Goal: Task Accomplishment & Management: Use online tool/utility

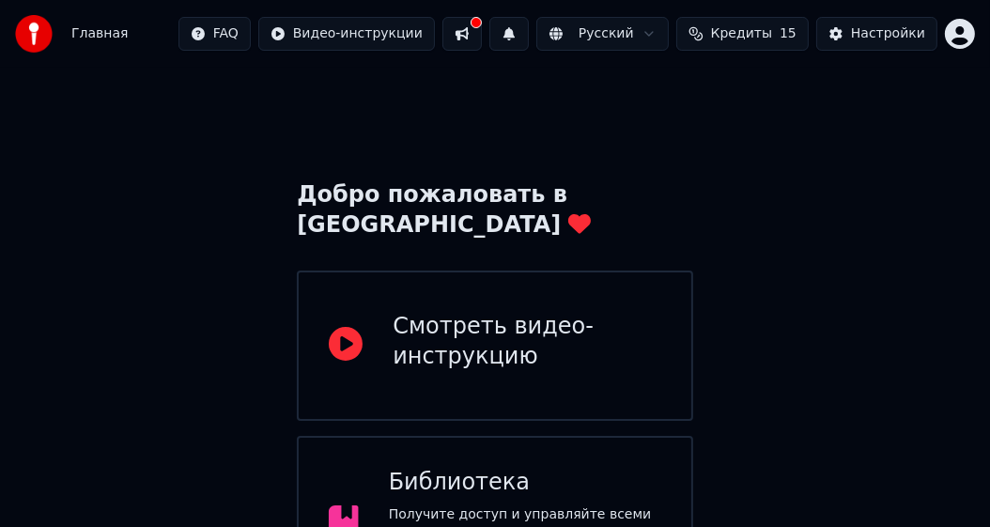
click at [538, 468] on div "Библиотека Получите доступ и управляйте всеми караоке-треками, которые вы созда…" at bounding box center [525, 524] width 273 height 113
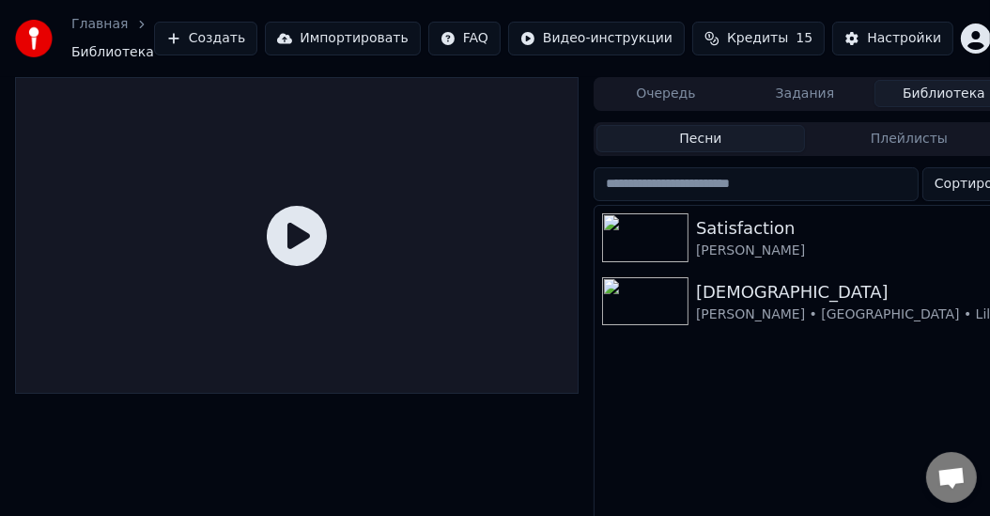
click at [208, 37] on button "Создать" at bounding box center [205, 39] width 103 height 34
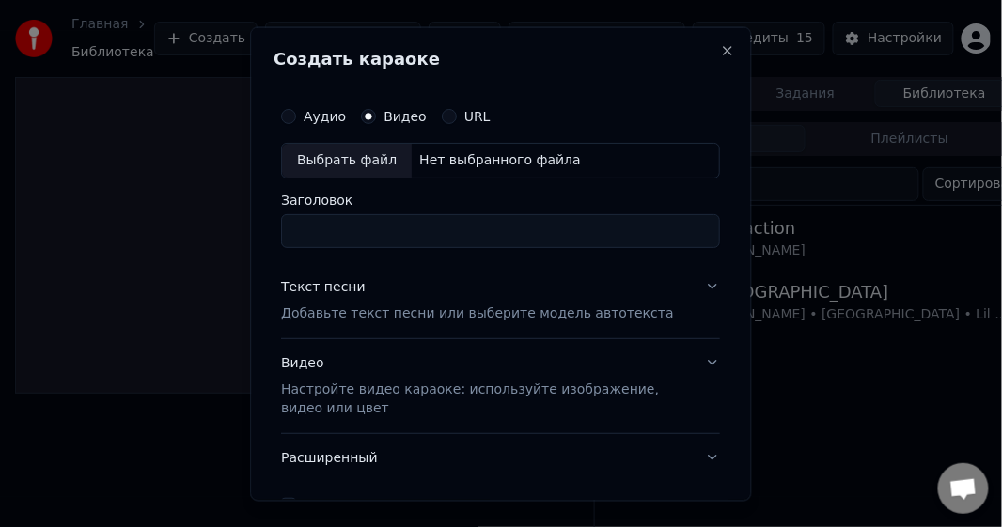
click at [299, 117] on div "Аудио" at bounding box center [314, 115] width 65 height 15
click at [326, 116] on label "Аудио" at bounding box center [325, 115] width 42 height 13
click at [297, 116] on button "Аудио" at bounding box center [289, 115] width 15 height 15
click at [372, 115] on button "Видео" at bounding box center [369, 115] width 15 height 15
click at [457, 157] on div "Нет выбранного файла" at bounding box center [501, 159] width 177 height 19
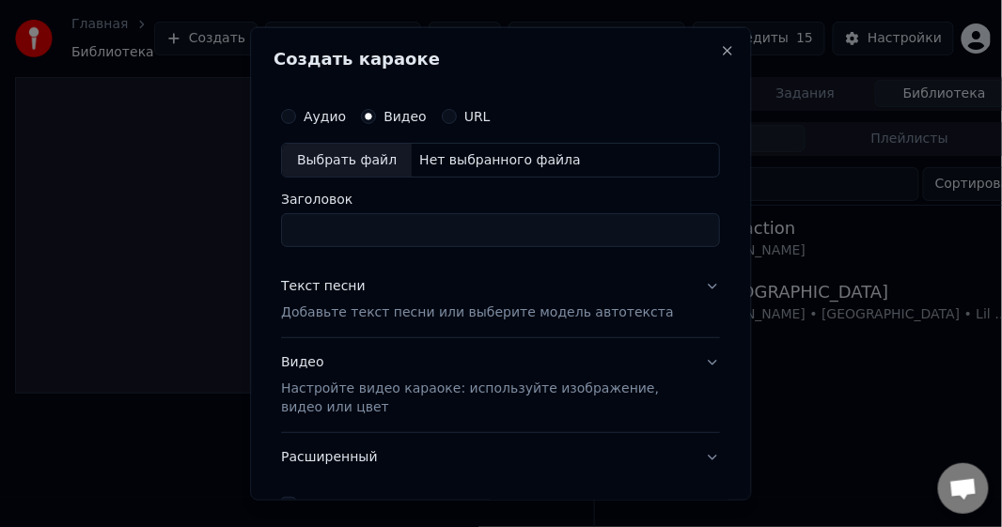
click at [308, 118] on label "Аудио" at bounding box center [325, 115] width 42 height 13
click at [297, 118] on button "Аудио" at bounding box center [289, 115] width 15 height 15
click at [322, 149] on div "Выбрать файл" at bounding box center [348, 160] width 130 height 34
click at [424, 226] on input "**********" at bounding box center [501, 230] width 439 height 34
drag, startPoint x: 569, startPoint y: 228, endPoint x: 176, endPoint y: 205, distance: 394.5
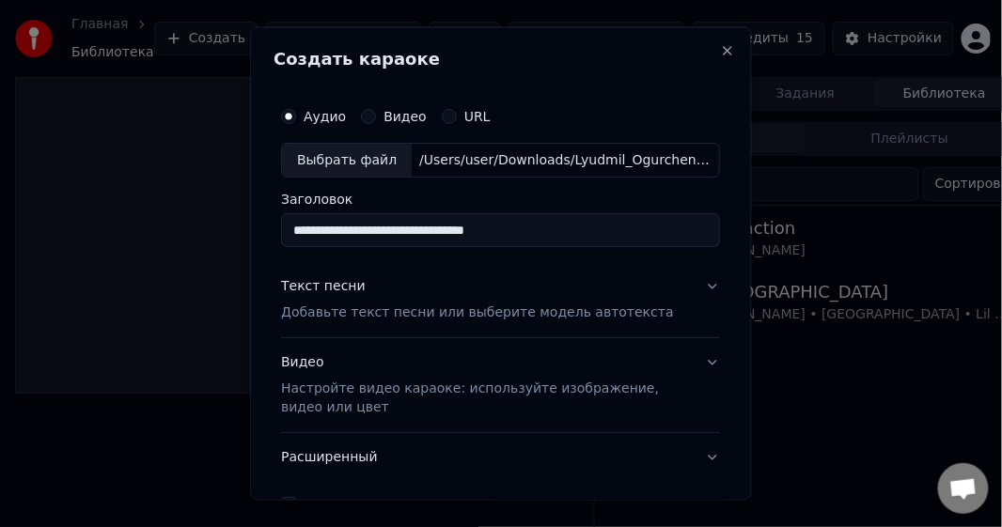
click at [176, 205] on body "**********" at bounding box center [495, 263] width 990 height 527
type input "*"
type input "**********"
click at [697, 289] on button "Текст песни Добавьте текст песни или выберите модель автотекста" at bounding box center [501, 299] width 439 height 75
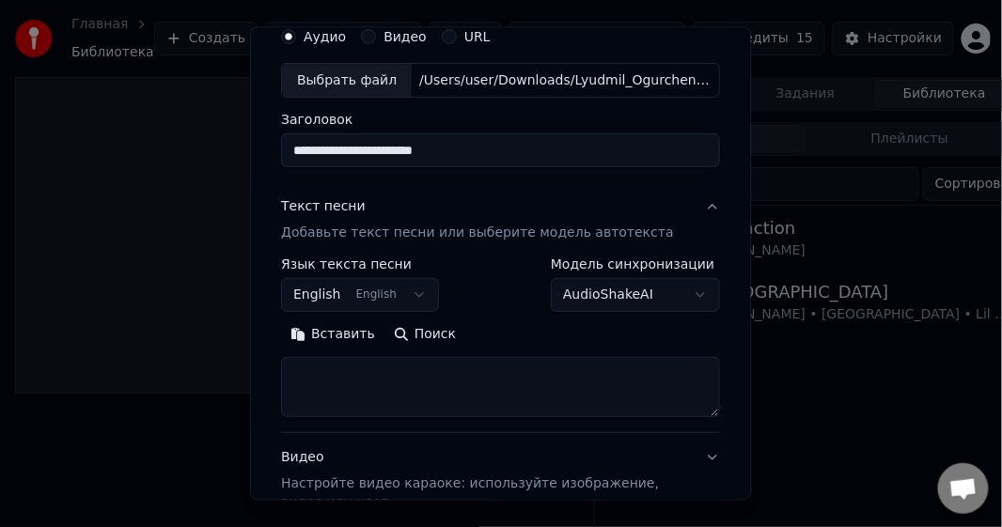
scroll to position [96, 0]
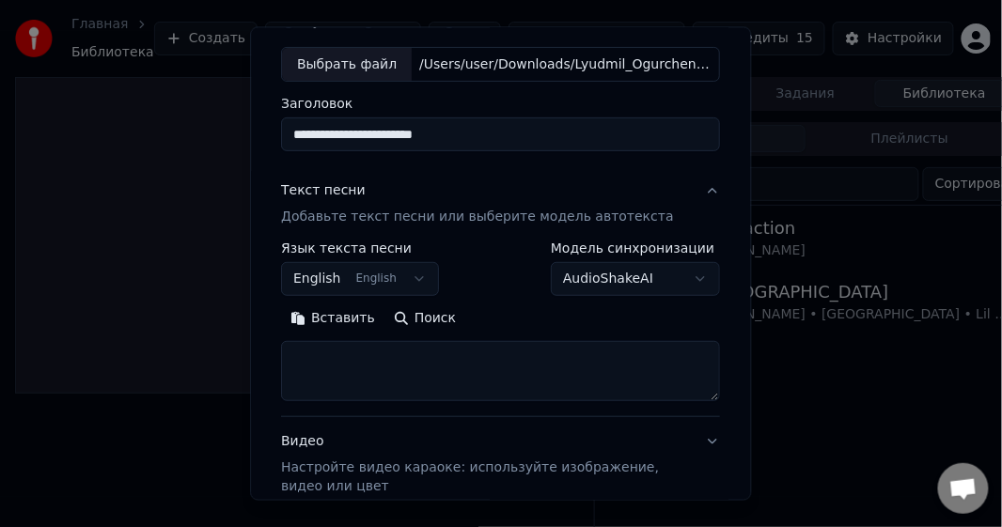
click at [694, 279] on body "**********" at bounding box center [495, 263] width 990 height 527
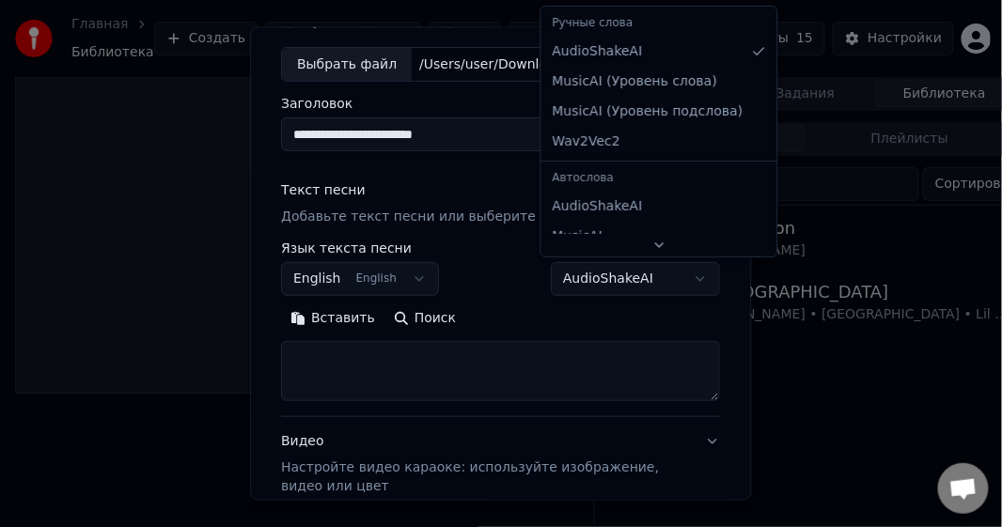
click at [694, 279] on body "**********" at bounding box center [495, 263] width 990 height 527
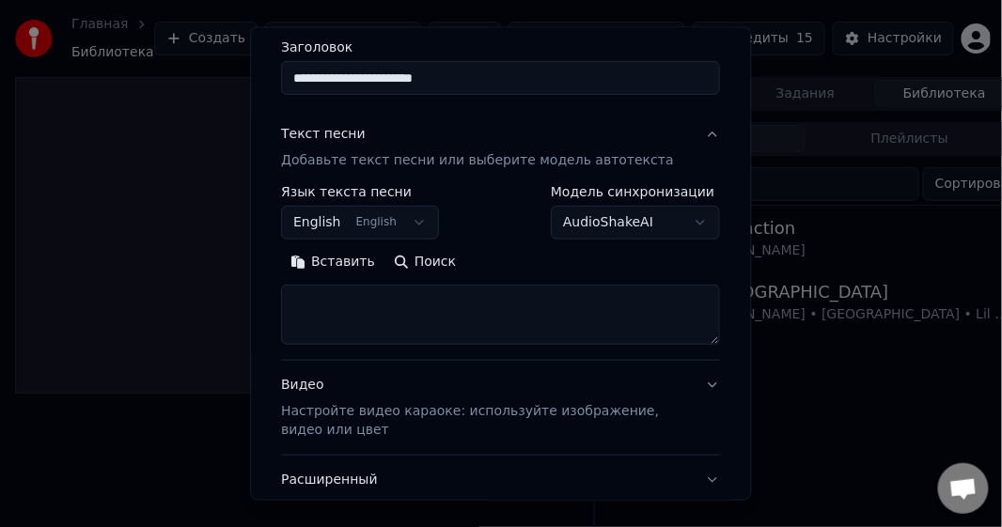
scroll to position [151, 0]
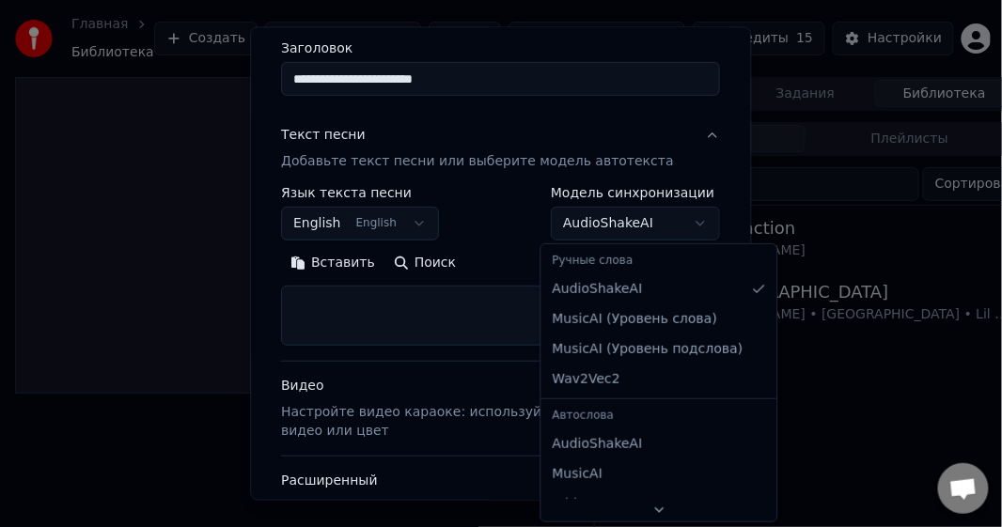
click at [681, 218] on body "**********" at bounding box center [495, 263] width 990 height 527
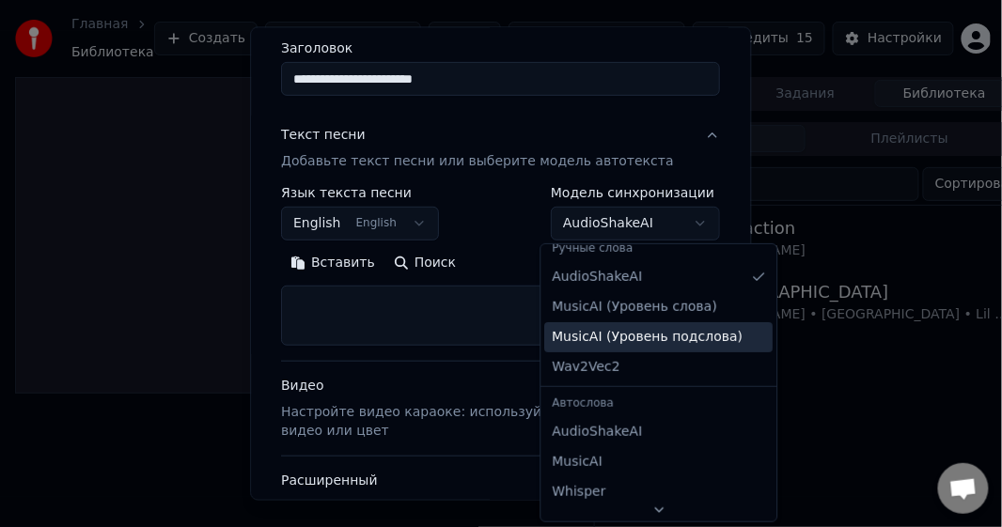
scroll to position [0, 0]
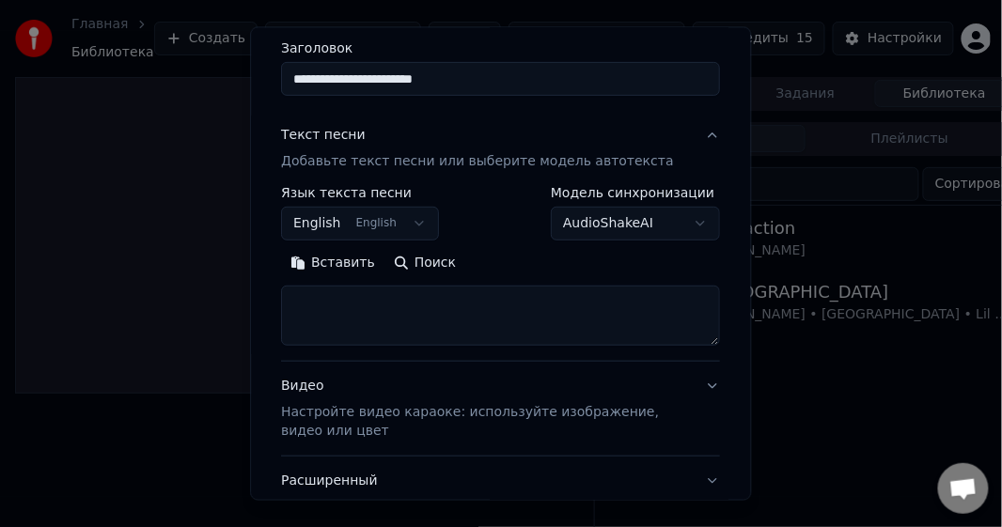
click at [475, 292] on textarea at bounding box center [501, 316] width 439 height 60
click at [485, 248] on div "Вставить Поиск" at bounding box center [501, 263] width 439 height 30
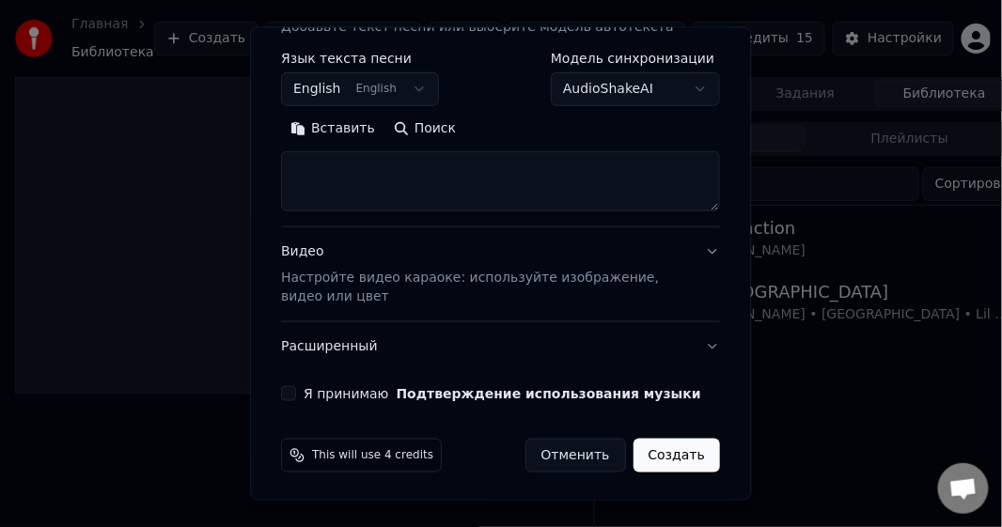
scroll to position [287, 0]
click at [699, 346] on button "Расширенный" at bounding box center [501, 345] width 439 height 49
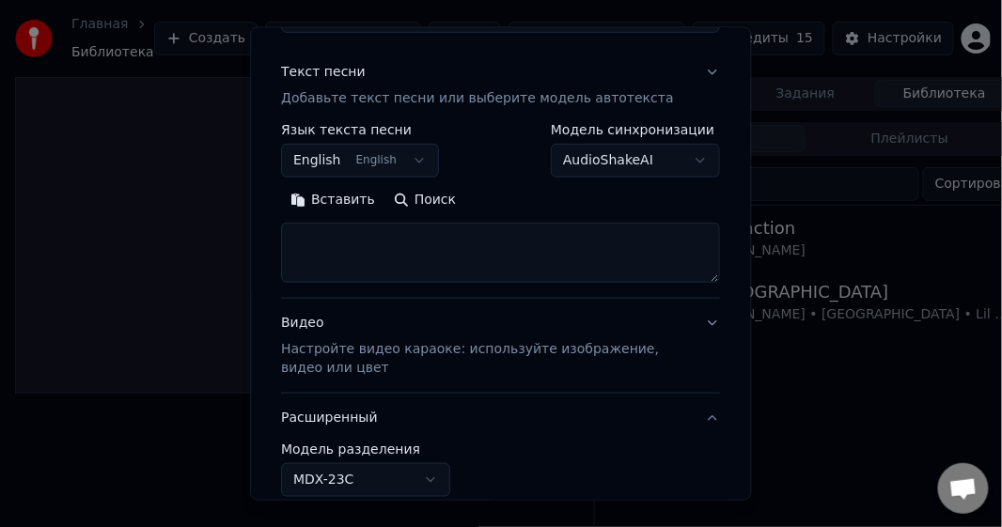
scroll to position [181, 0]
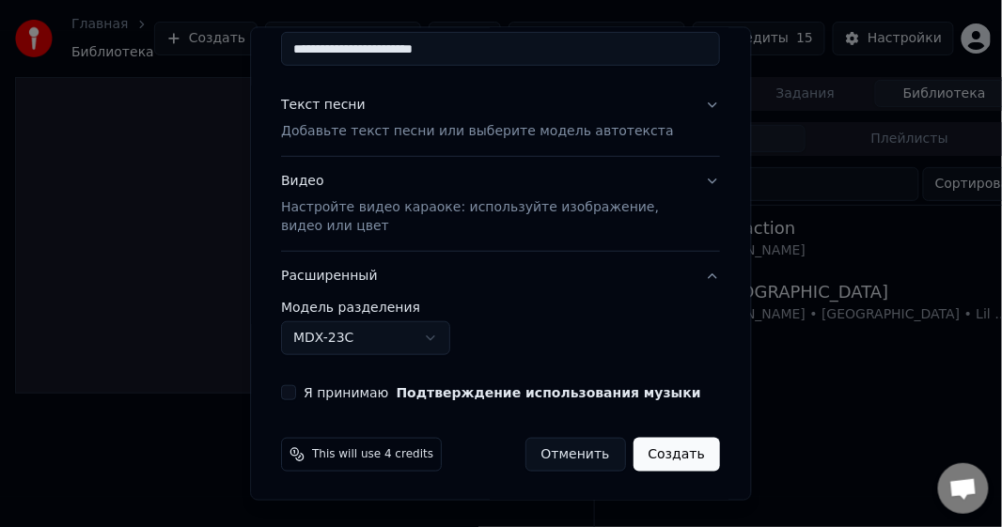
click at [694, 273] on button "Расширенный" at bounding box center [501, 276] width 439 height 49
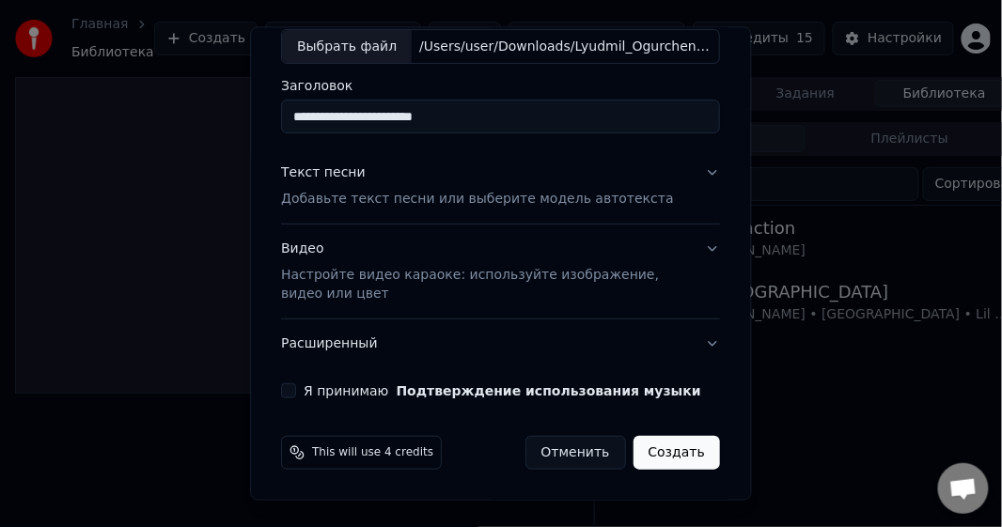
scroll to position [112, 0]
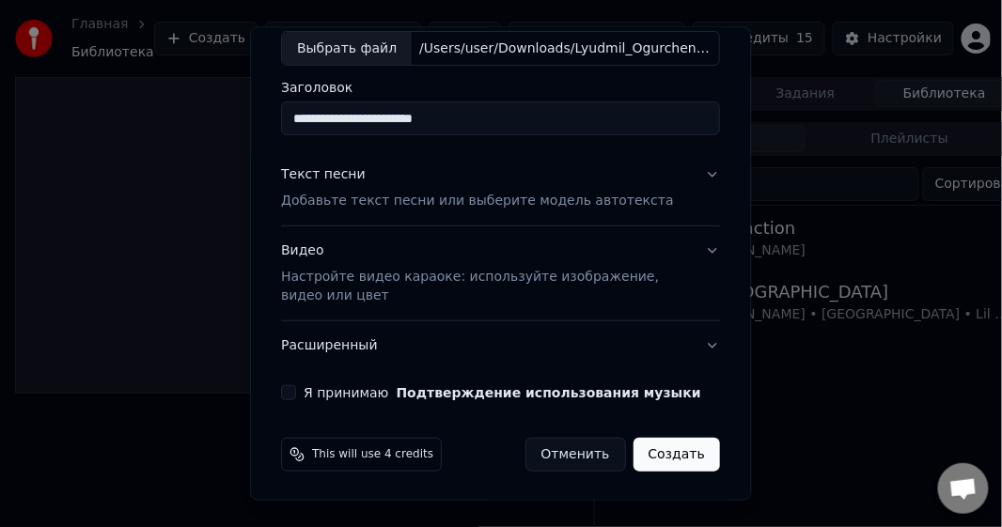
click at [697, 252] on button "Видео Настройте видео караоке: используйте изображение, видео или цвет" at bounding box center [501, 273] width 439 height 94
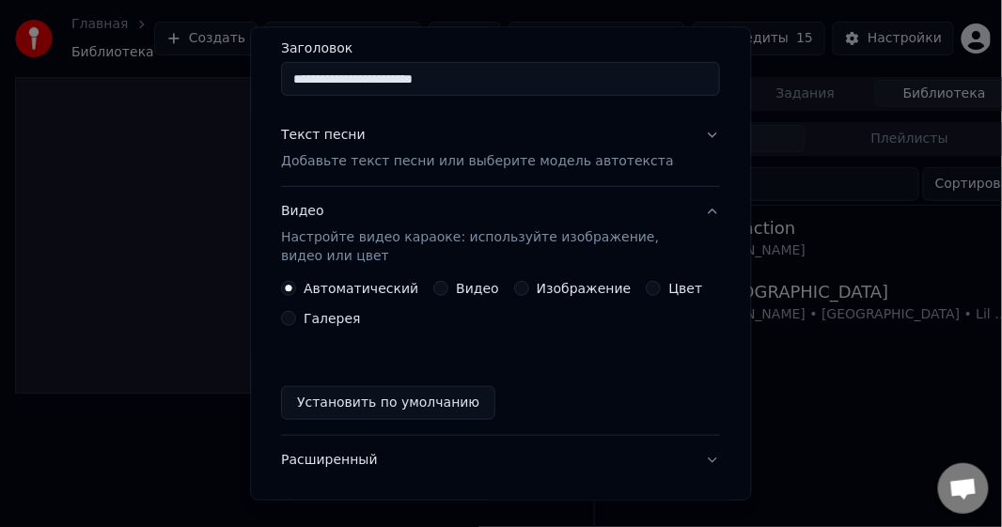
scroll to position [162, 0]
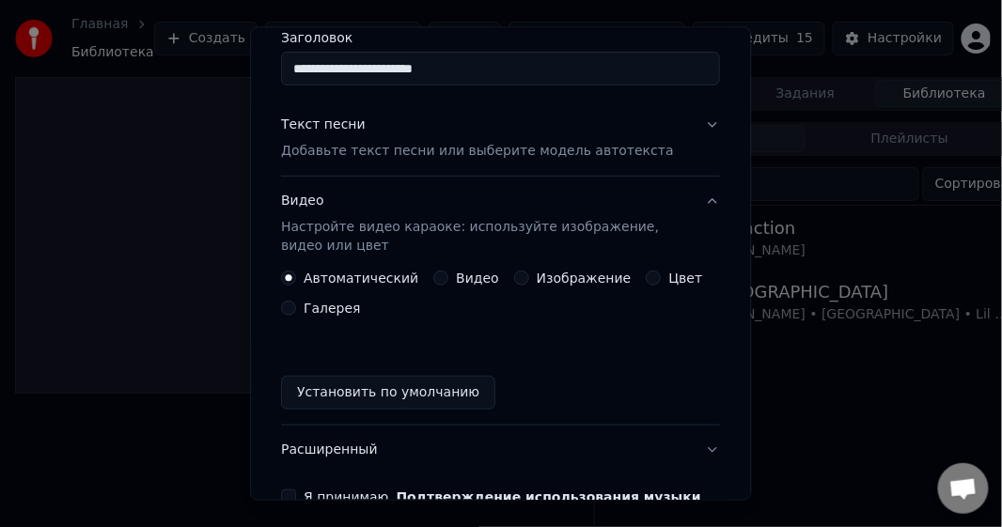
click at [537, 277] on label "Изображение" at bounding box center [584, 278] width 95 height 13
click at [529, 277] on button "Изображение" at bounding box center [521, 278] width 15 height 15
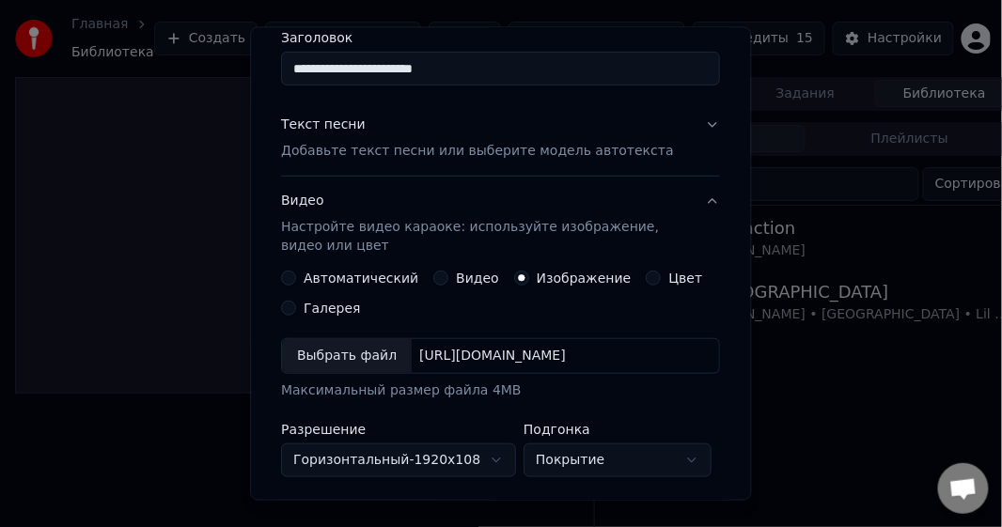
click at [363, 354] on div "Выбрать файл" at bounding box center [348, 356] width 130 height 34
click at [574, 361] on div "[URL][DOMAIN_NAME]" at bounding box center [494, 356] width 162 height 19
click at [344, 287] on div "Автоматический Видео Изображение Цвет Галерея" at bounding box center [501, 293] width 439 height 45
click at [346, 286] on div "Автоматический Видео Изображение Цвет Галерея" at bounding box center [501, 293] width 439 height 45
click at [347, 276] on label "Автоматический" at bounding box center [361, 278] width 115 height 13
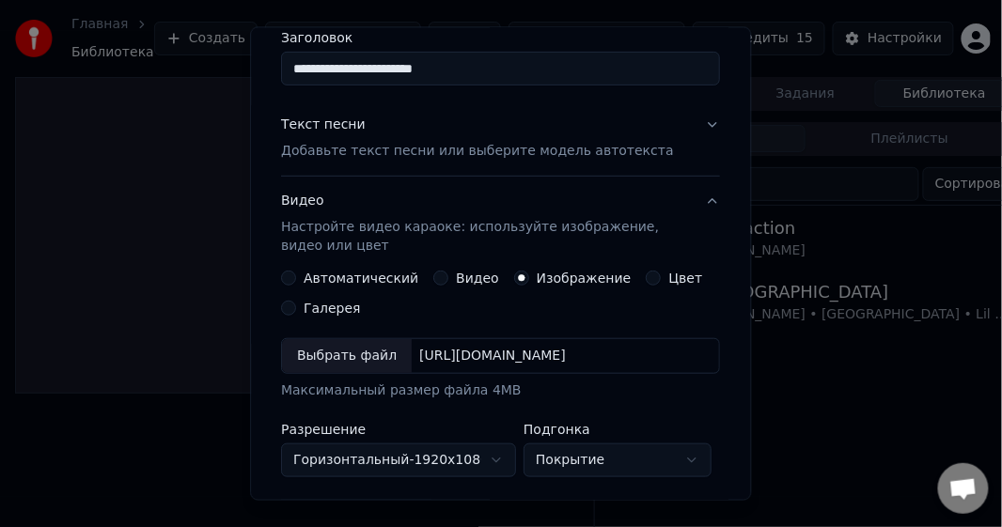
click at [297, 276] on button "Автоматический" at bounding box center [289, 278] width 15 height 15
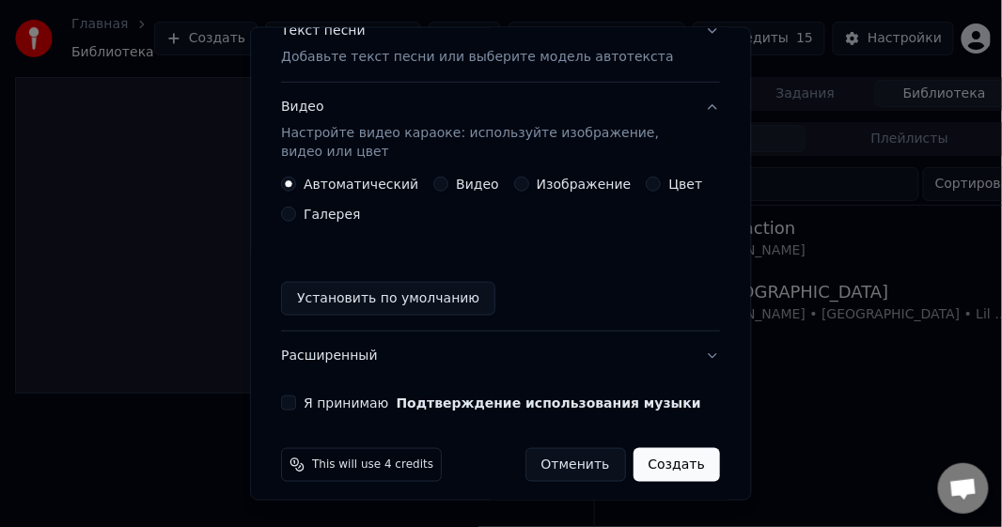
scroll to position [266, 0]
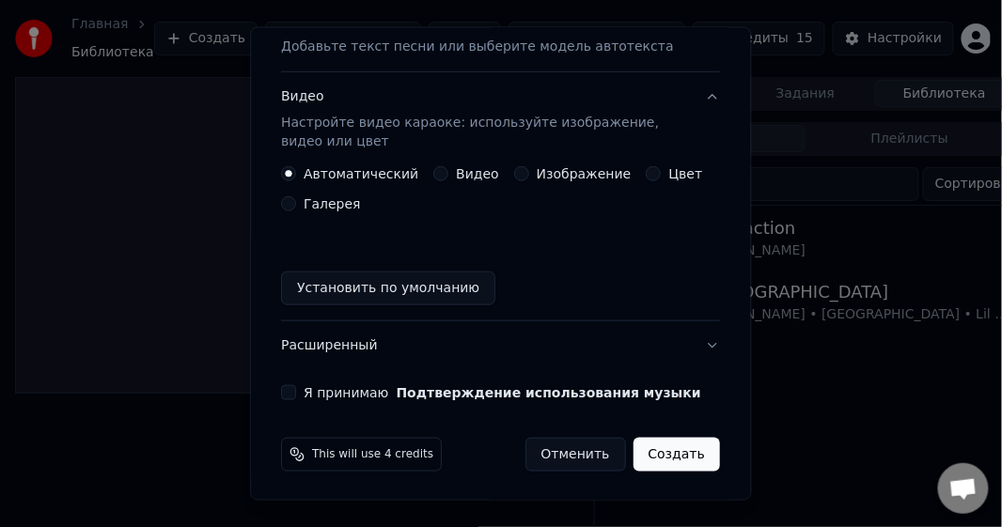
click at [668, 455] on button "Создать" at bounding box center [676, 455] width 86 height 34
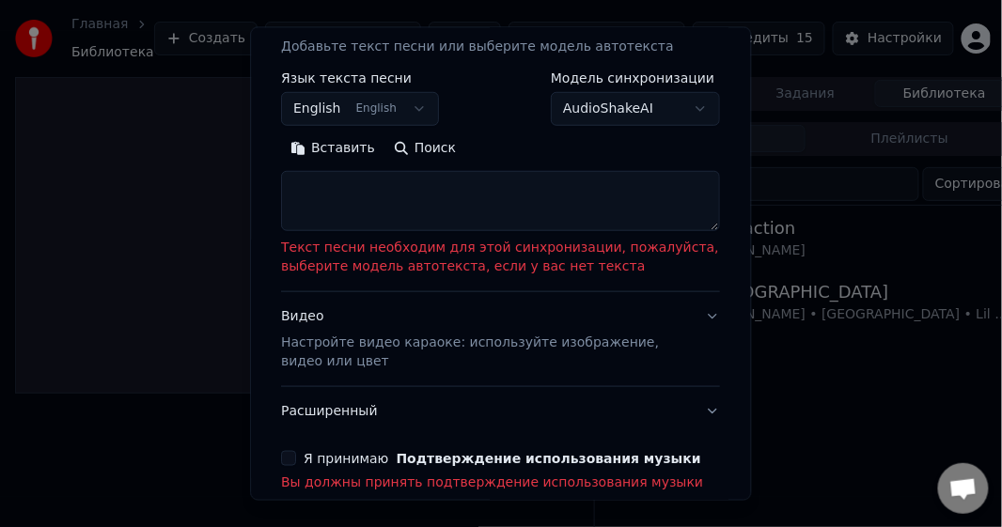
click at [655, 91] on body "**********" at bounding box center [495, 263] width 990 height 527
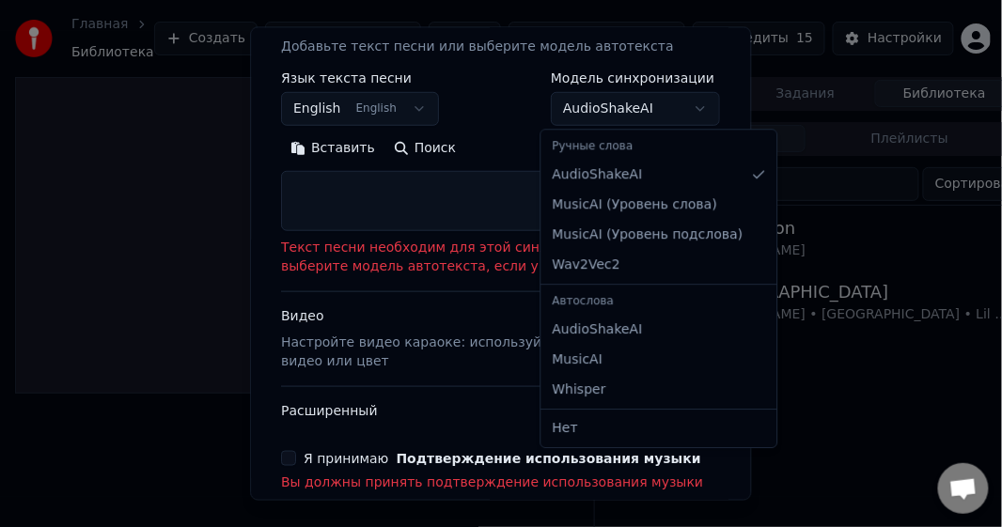
scroll to position [208, 0]
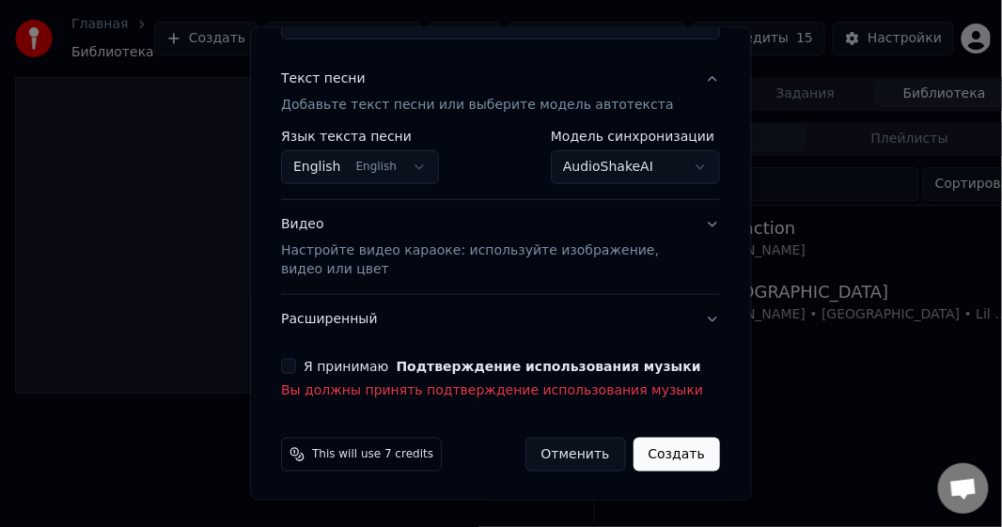
click at [667, 444] on button "Создать" at bounding box center [676, 455] width 86 height 34
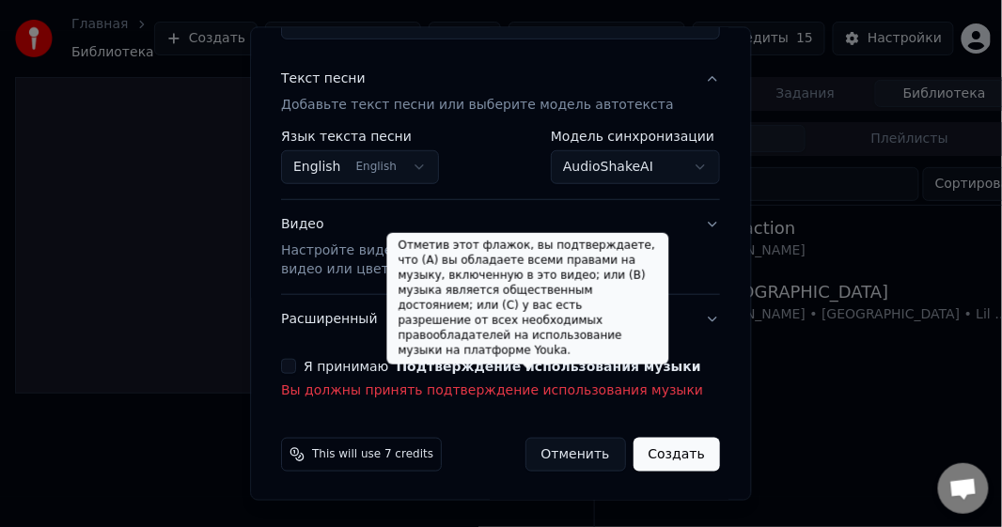
click at [613, 367] on button "Подтверждение использования музыки" at bounding box center [549, 366] width 304 height 13
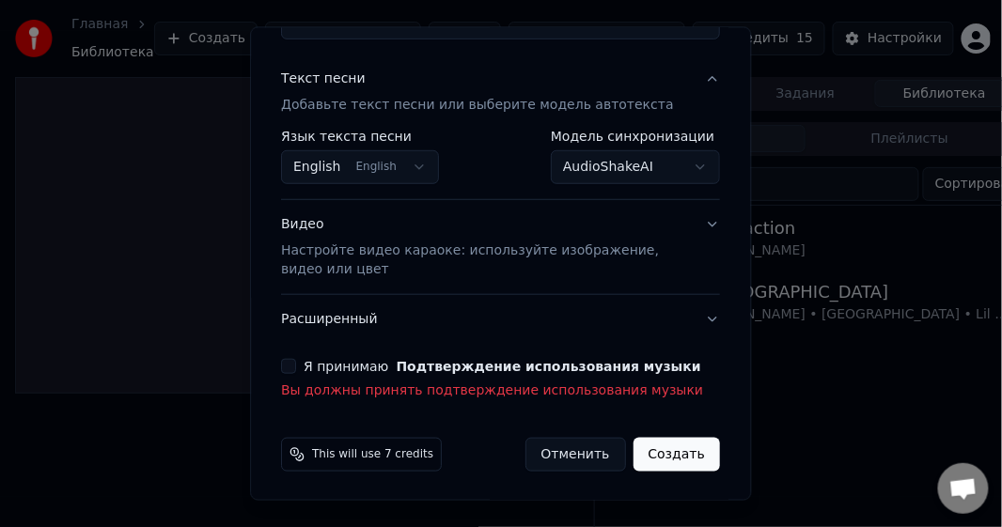
click at [293, 370] on button "Я принимаю Подтверждение использования музыки" at bounding box center [289, 366] width 15 height 15
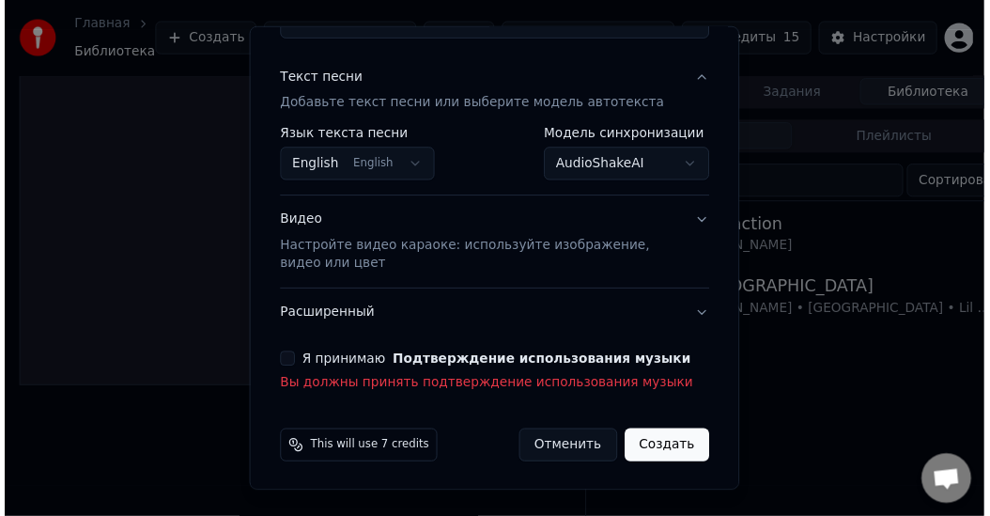
scroll to position [181, 0]
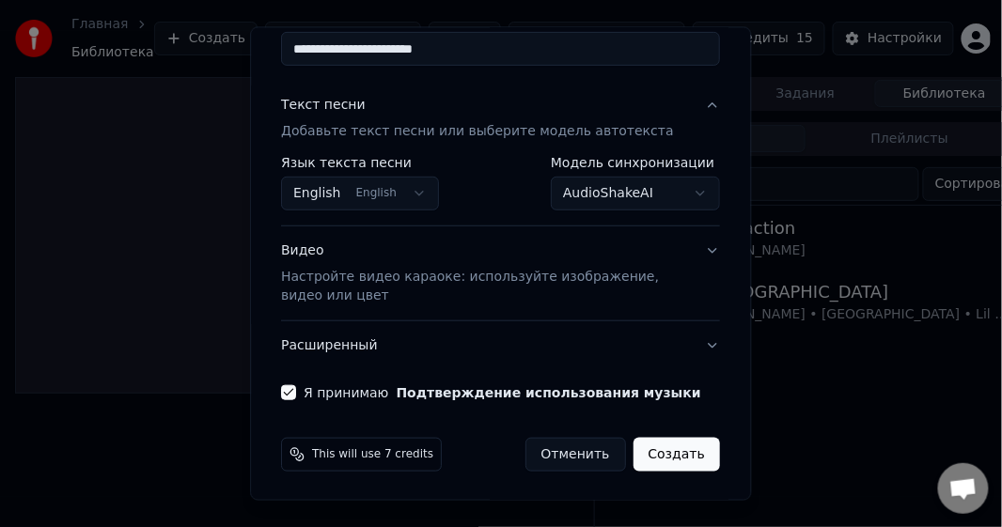
click at [680, 463] on button "Создать" at bounding box center [676, 455] width 86 height 34
select select "**********"
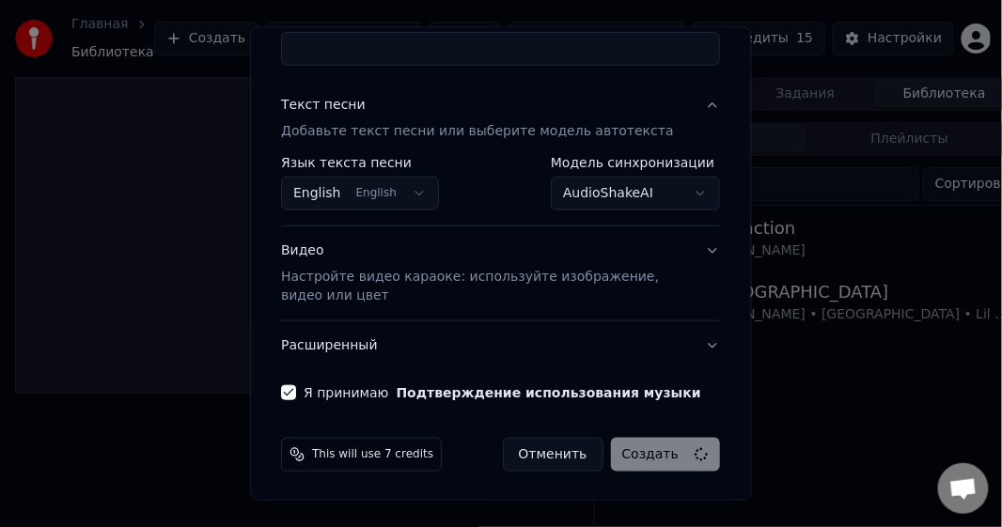
select select
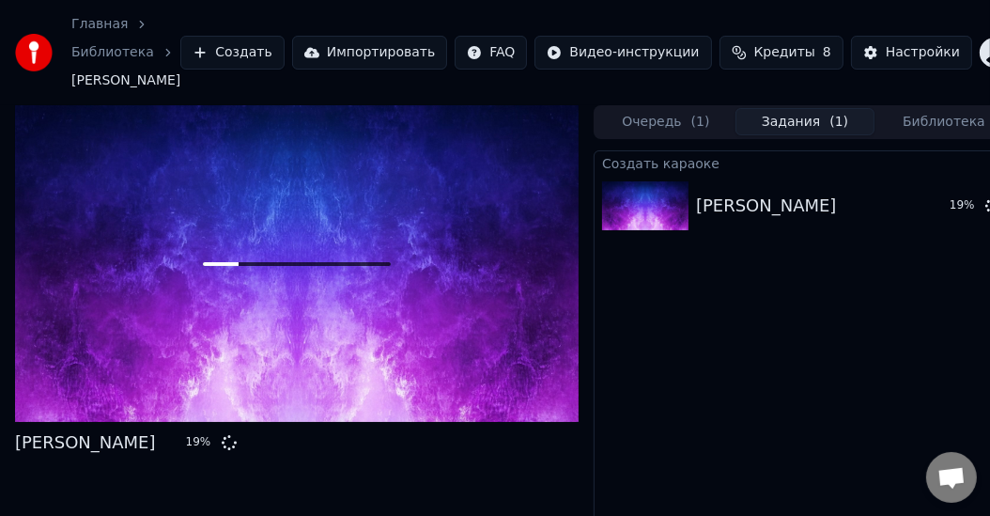
scroll to position [0, 0]
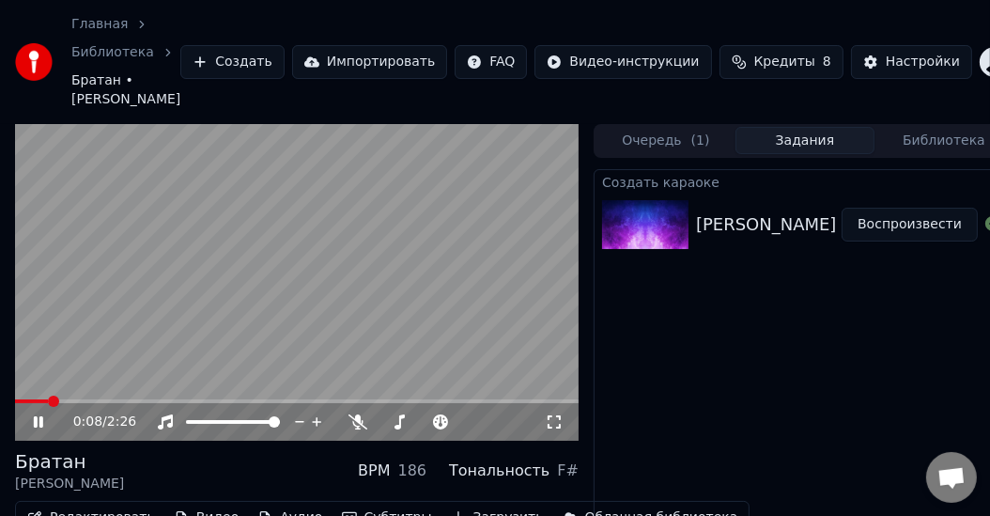
click at [555, 429] on icon at bounding box center [554, 421] width 19 height 15
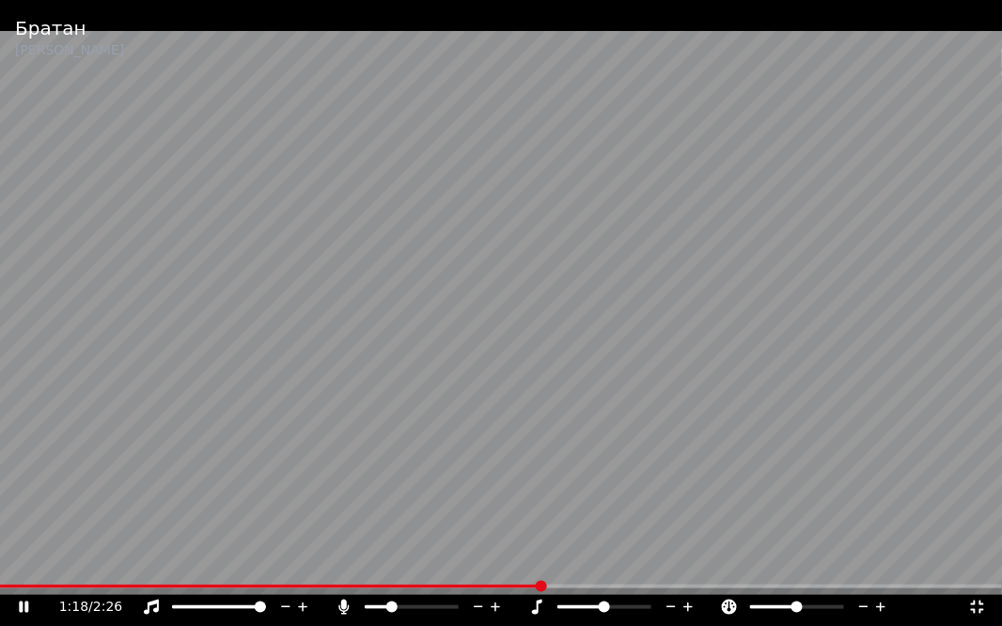
click at [388, 526] on span at bounding box center [391, 606] width 11 height 11
click at [371, 526] on span at bounding box center [376, 606] width 11 height 11
click at [977, 526] on icon at bounding box center [977, 607] width 19 height 15
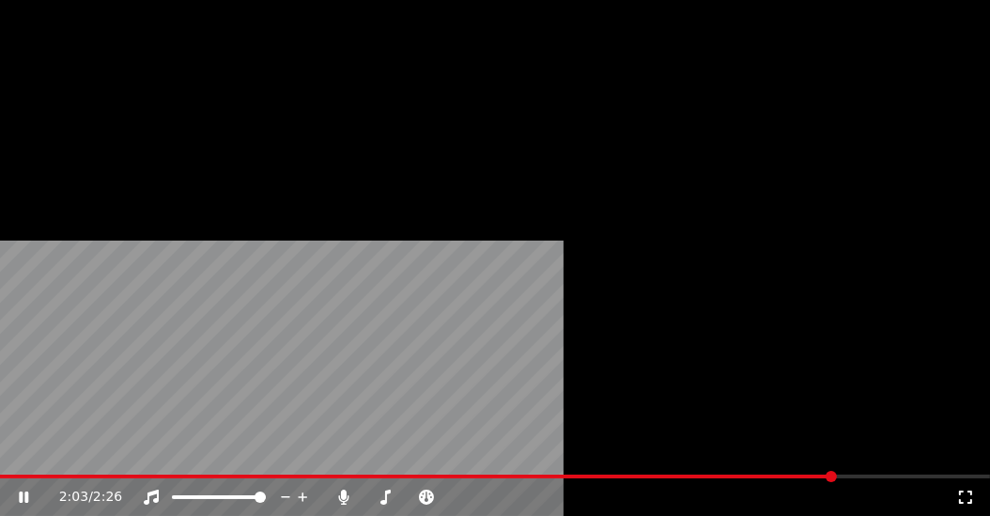
scroll to position [120, 0]
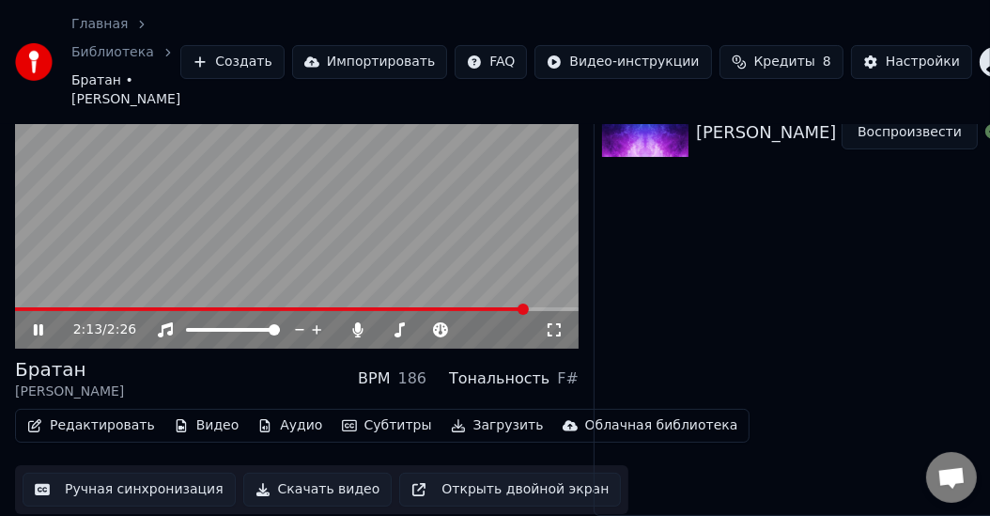
click at [529, 304] on span at bounding box center [523, 309] width 11 height 11
click at [536, 304] on span at bounding box center [529, 309] width 11 height 11
click at [551, 304] on span at bounding box center [544, 309] width 11 height 11
click at [564, 325] on div "2:24 / 2:26" at bounding box center [297, 329] width 549 height 19
click at [552, 322] on icon at bounding box center [554, 329] width 19 height 15
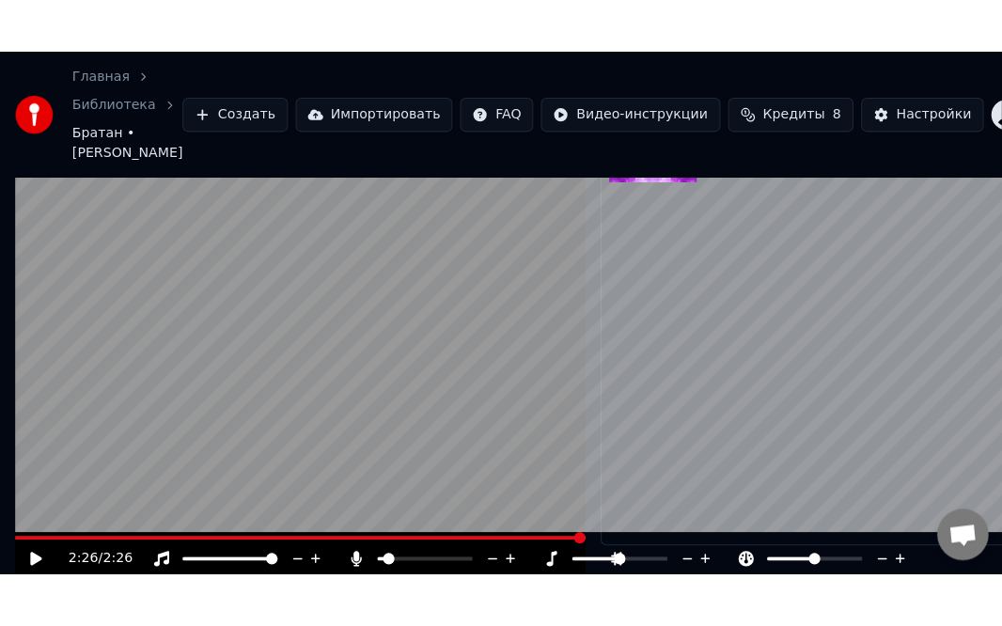
scroll to position [75, 0]
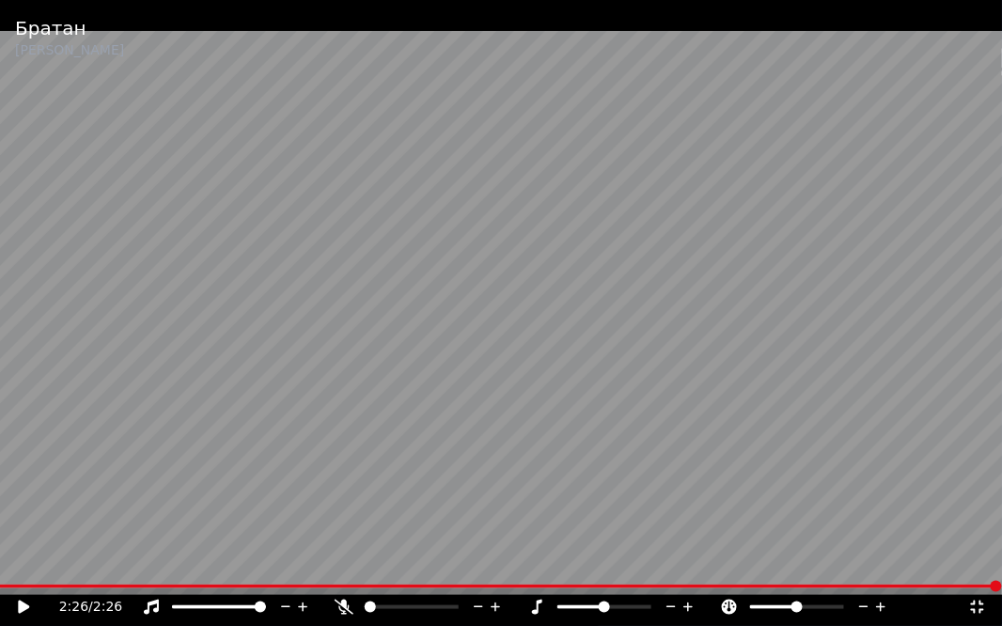
click at [365, 526] on span at bounding box center [370, 606] width 11 height 11
click at [974, 526] on icon at bounding box center [977, 607] width 13 height 13
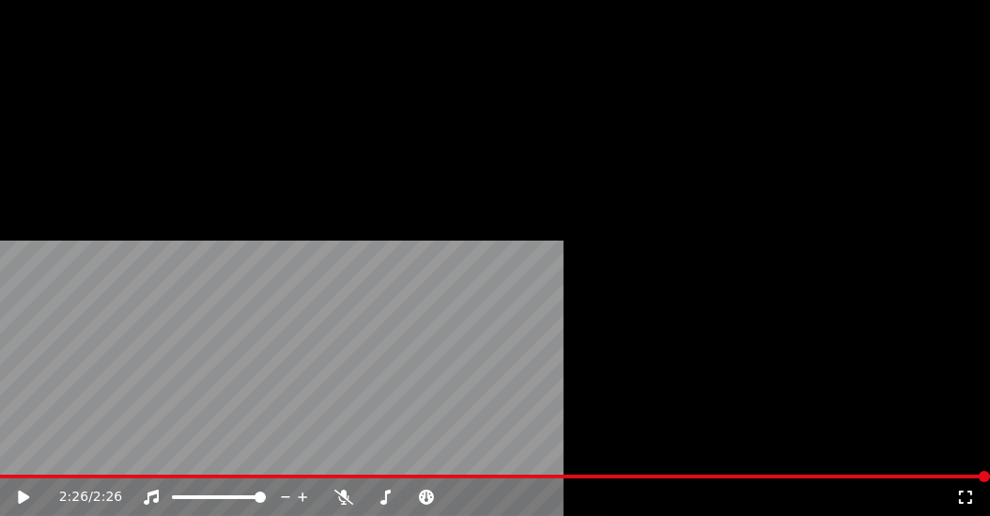
scroll to position [100, 0]
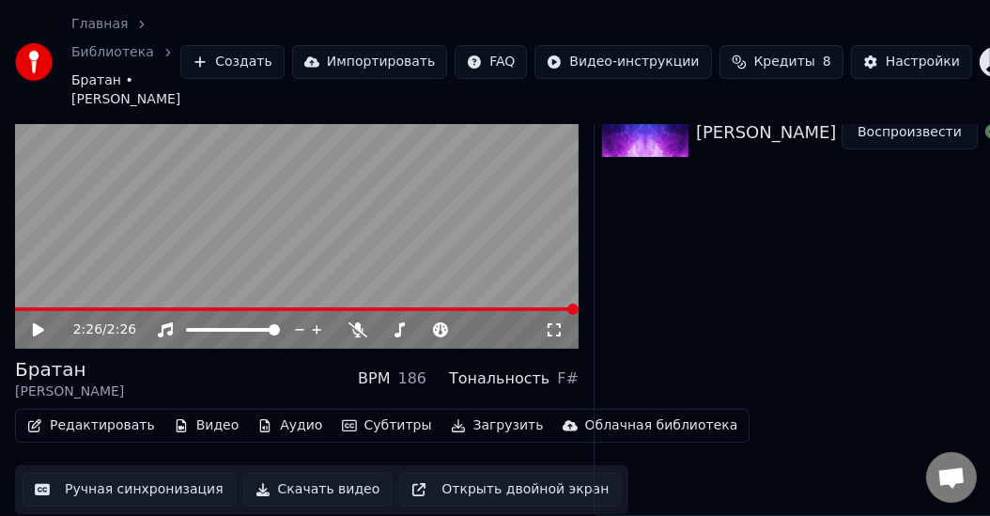
click at [471, 439] on button "Загрузить" at bounding box center [498, 426] width 108 height 26
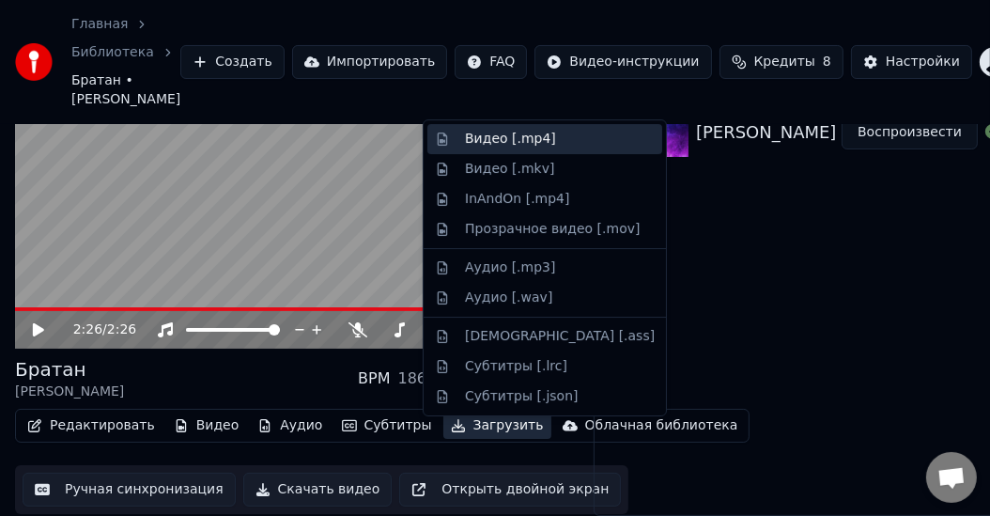
click at [516, 149] on div "Видео [.mp4]" at bounding box center [545, 139] width 235 height 30
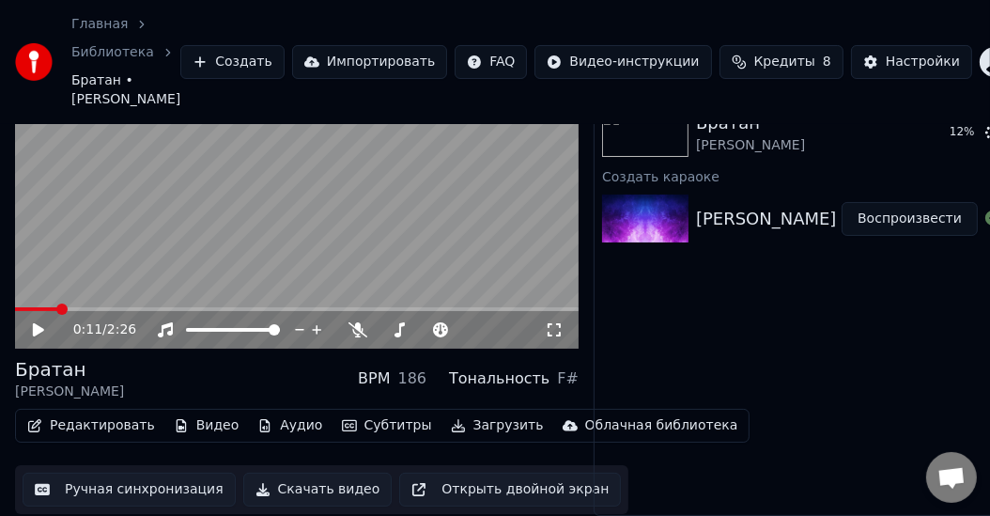
click at [56, 315] on span at bounding box center [61, 309] width 11 height 11
drag, startPoint x: 39, startPoint y: 330, endPoint x: 17, endPoint y: 330, distance: 21.6
click at [24, 330] on div "0:07 / 2:26" at bounding box center [297, 330] width 564 height 38
click at [41, 315] on span at bounding box center [46, 309] width 11 height 11
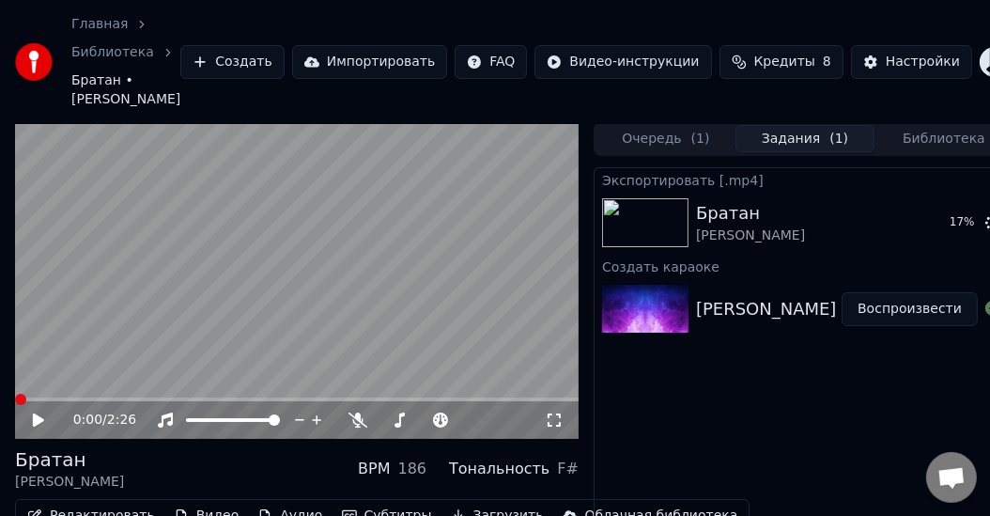
scroll to position [0, 0]
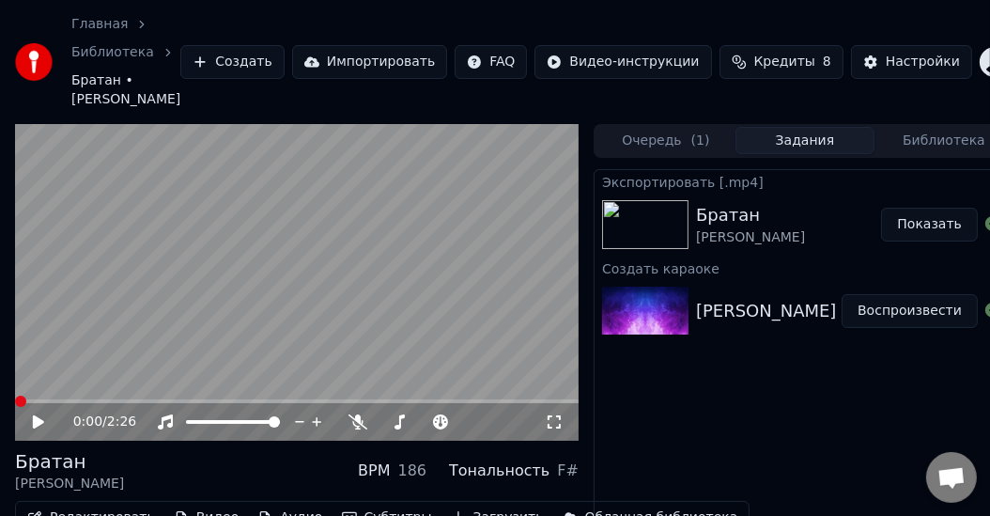
click at [921, 242] on button "Показать" at bounding box center [929, 225] width 97 height 34
